Goal: Task Accomplishment & Management: Manage account settings

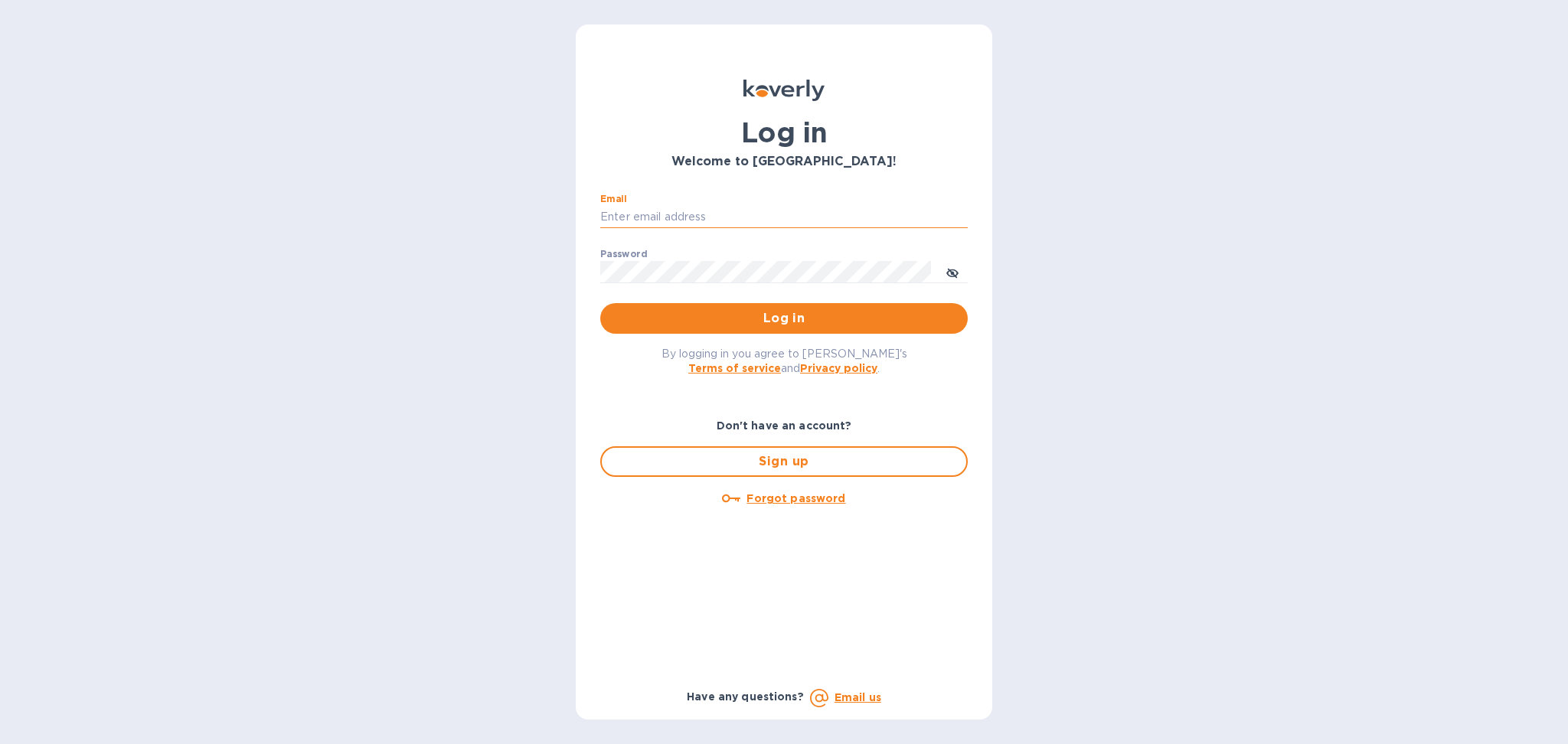
drag, startPoint x: 757, startPoint y: 215, endPoint x: 789, endPoint y: 220, distance: 32.4
click at [757, 215] on input "Email" at bounding box center [784, 216] width 368 height 23
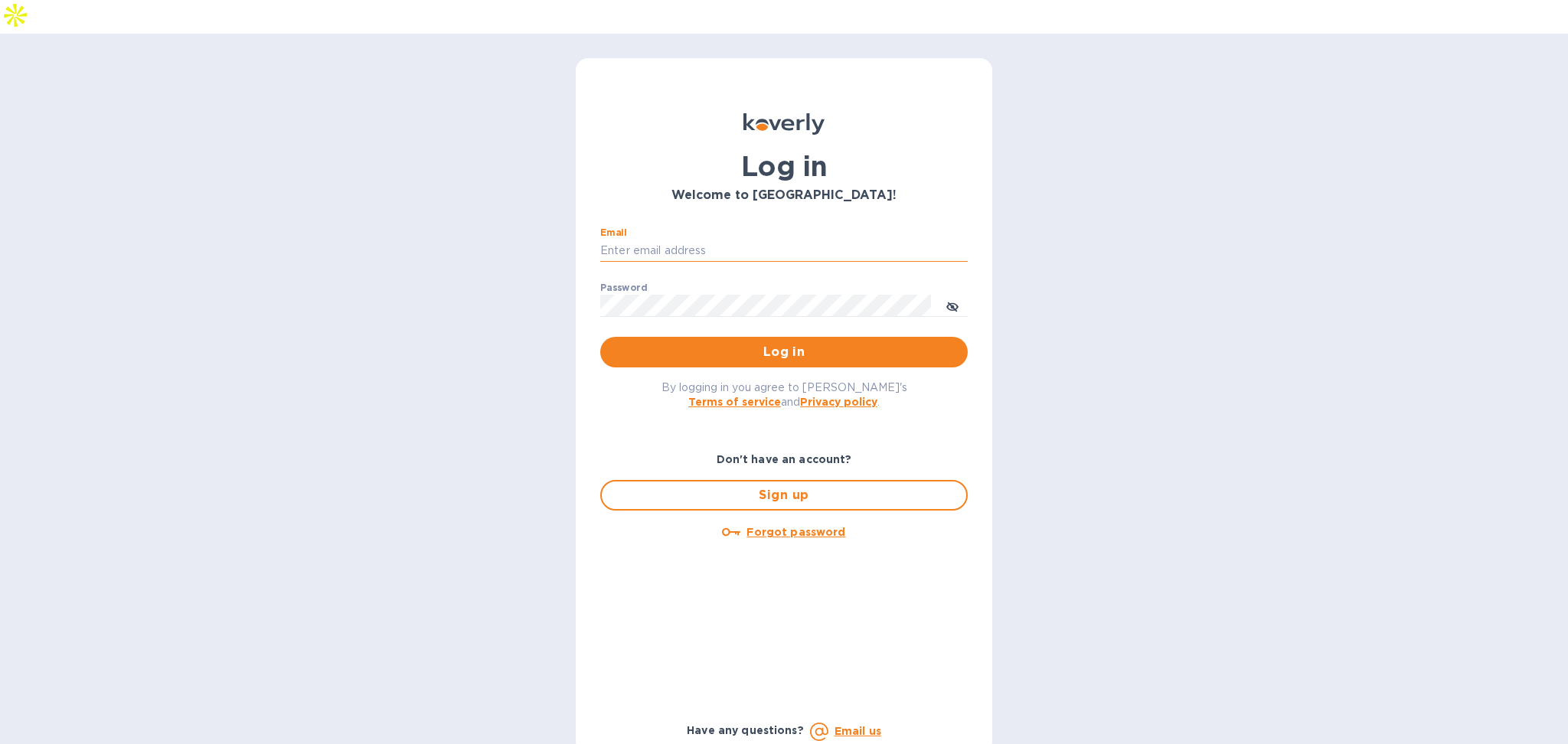
click at [701, 240] on input "Email" at bounding box center [784, 251] width 368 height 23
type input "[PERSON_NAME][EMAIL_ADDRESS][DOMAIN_NAME]"
click at [712, 343] on span "Log in" at bounding box center [784, 352] width 343 height 18
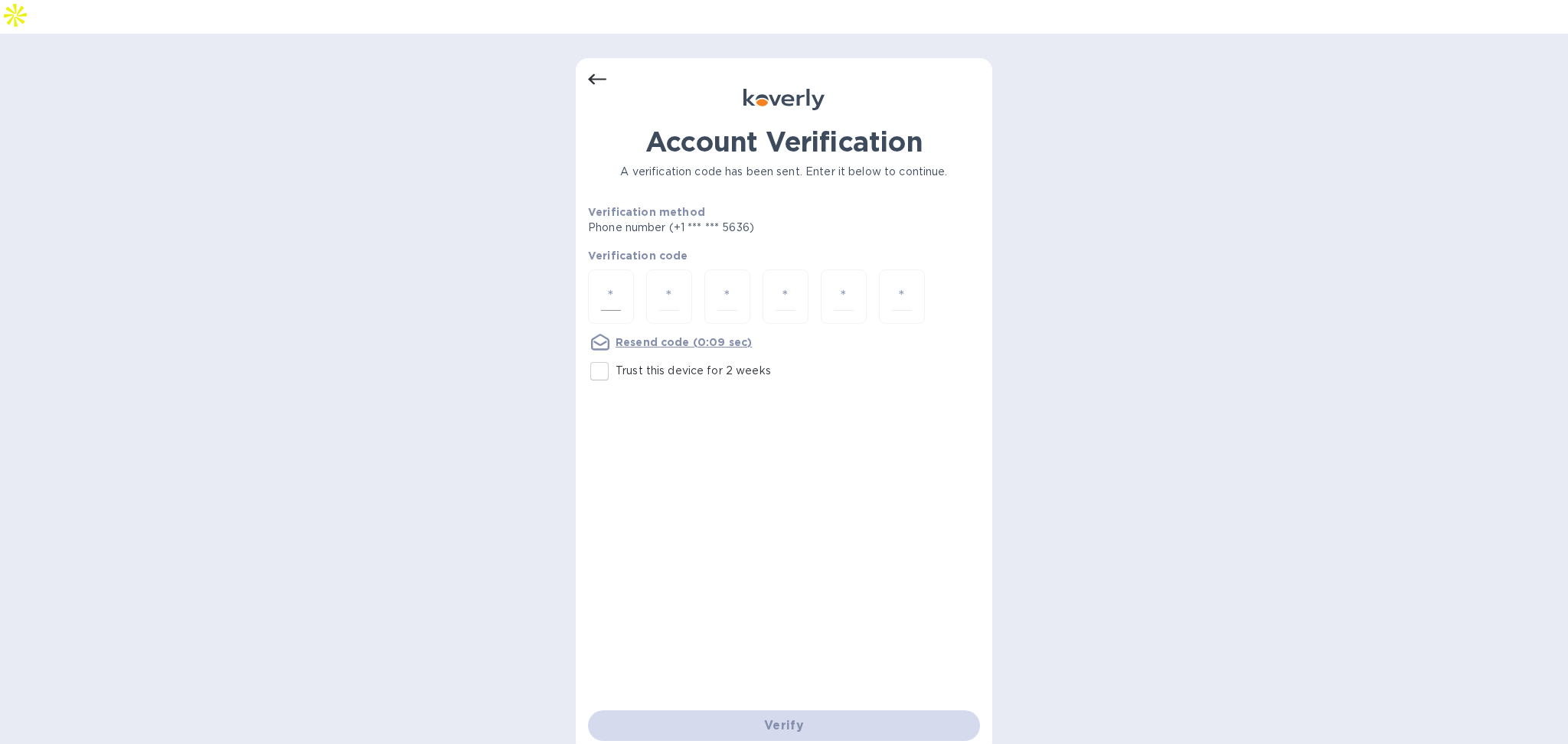
click at [617, 282] on input "number" at bounding box center [611, 296] width 20 height 28
type input "2"
click at [666, 363] on p "Trust this device for 2 weeks" at bounding box center [693, 371] width 156 height 16
click at [616, 355] on input "Trust this device for 2 weeks" at bounding box center [599, 371] width 33 height 33
checkbox input "true"
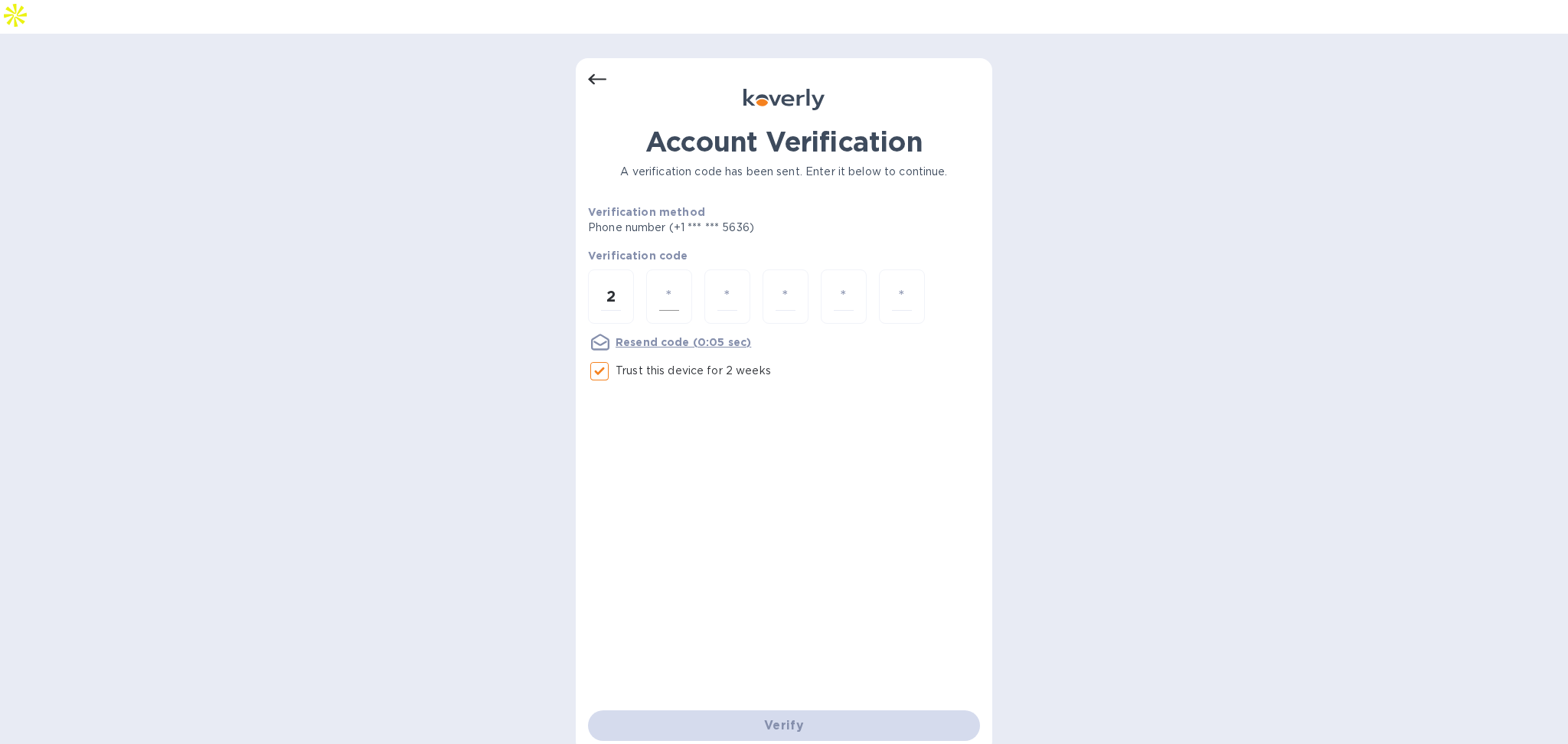
click at [674, 282] on input "number" at bounding box center [669, 296] width 20 height 28
type input "0"
type input "1"
type input "9"
type input "5"
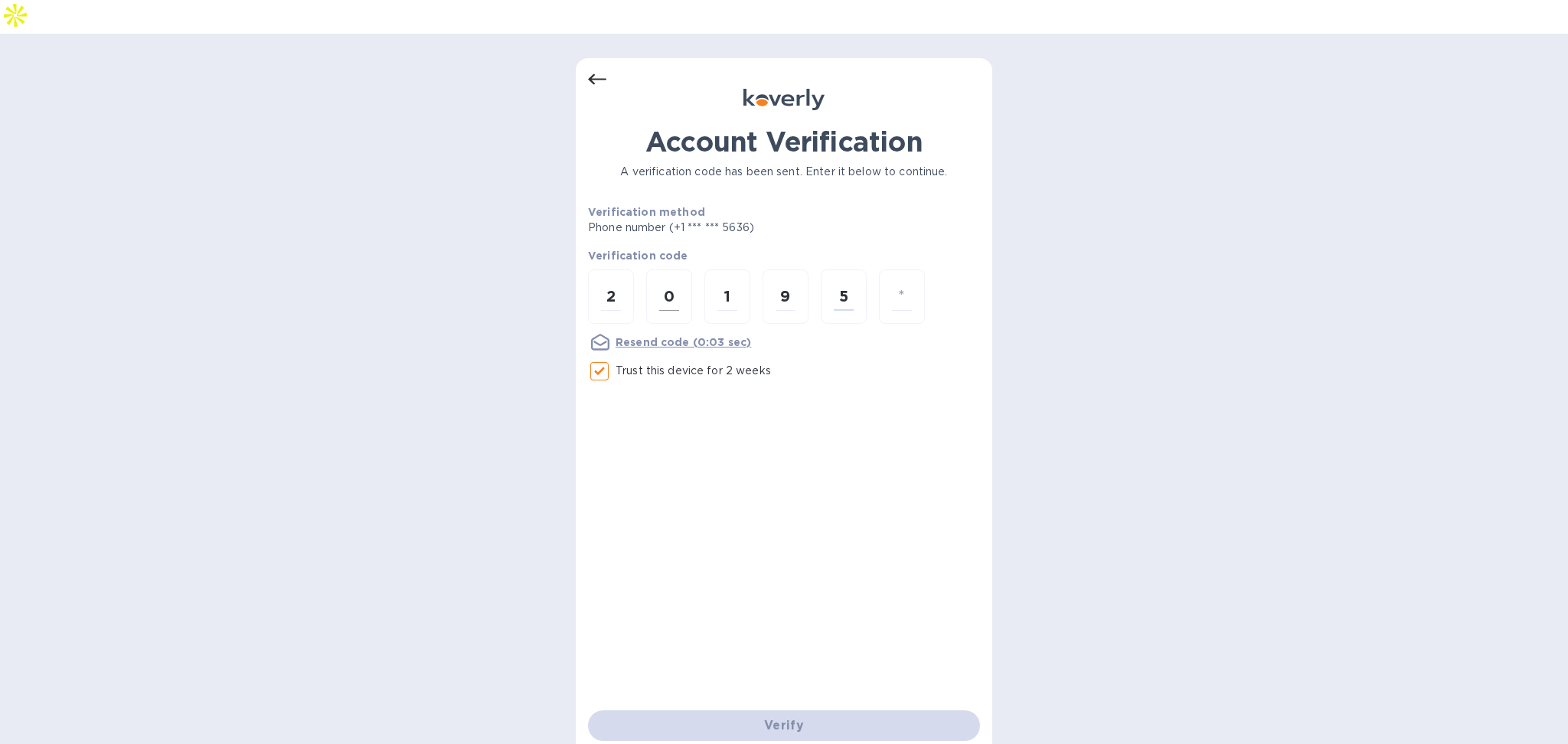
type input "0"
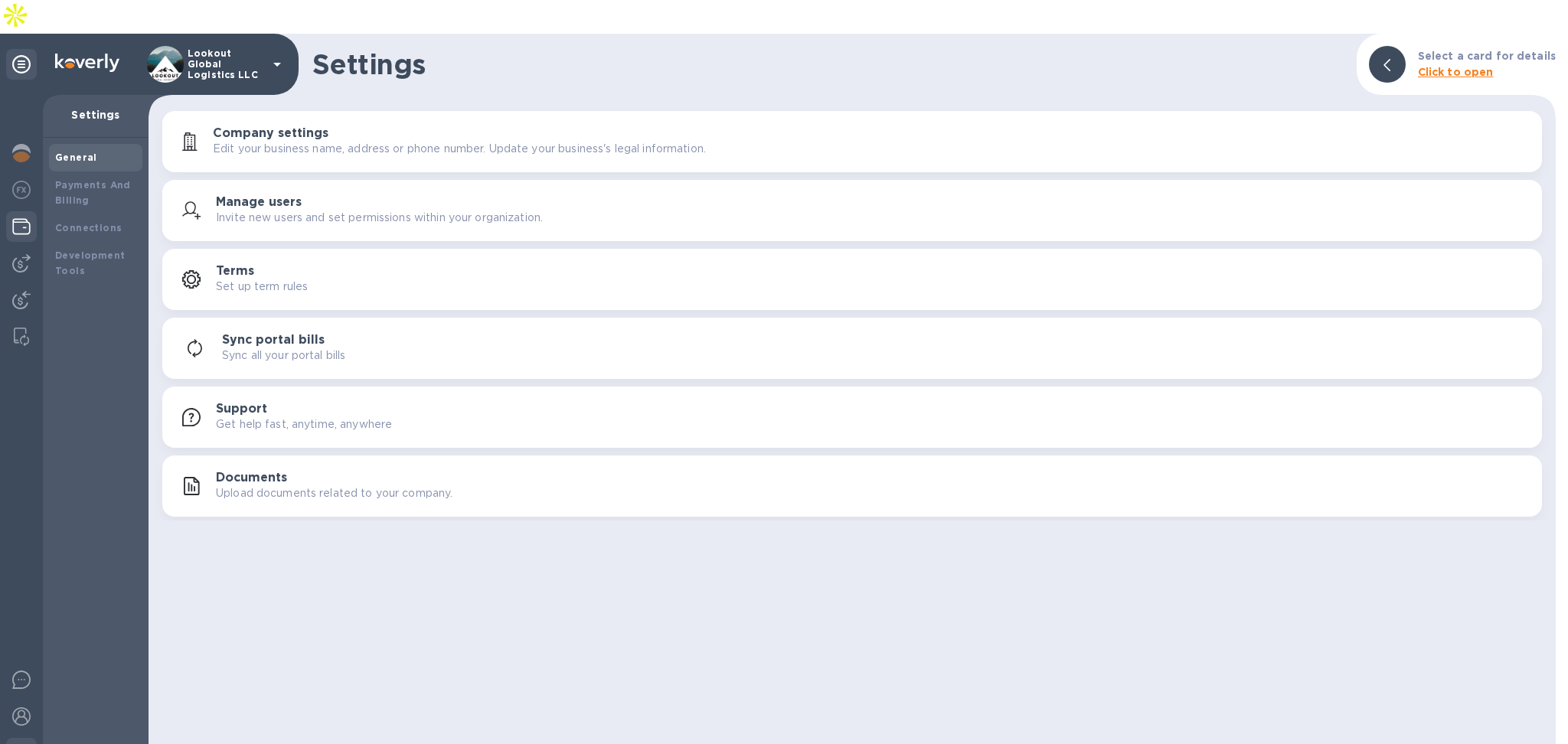
click at [14, 211] on div at bounding box center [22, 227] width 31 height 33
